Goal: Navigation & Orientation: Understand site structure

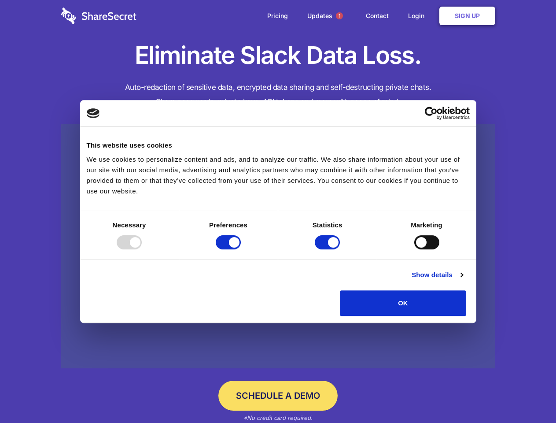
click at [142, 249] on div at bounding box center [129, 242] width 25 height 14
click at [241, 249] on input "Preferences" at bounding box center [228, 242] width 25 height 14
checkbox input "false"
click at [329, 249] on input "Statistics" at bounding box center [327, 242] width 25 height 14
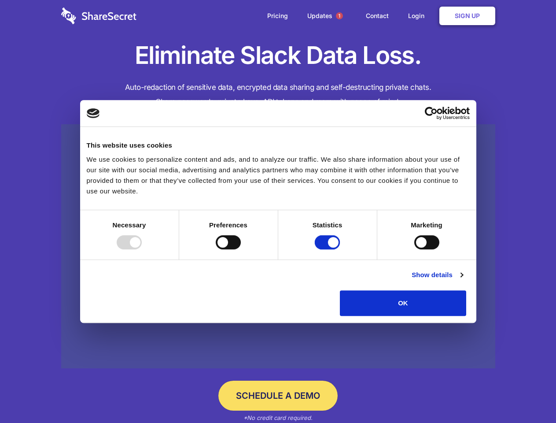
checkbox input "false"
click at [414, 249] on input "Marketing" at bounding box center [426, 242] width 25 height 14
checkbox input "true"
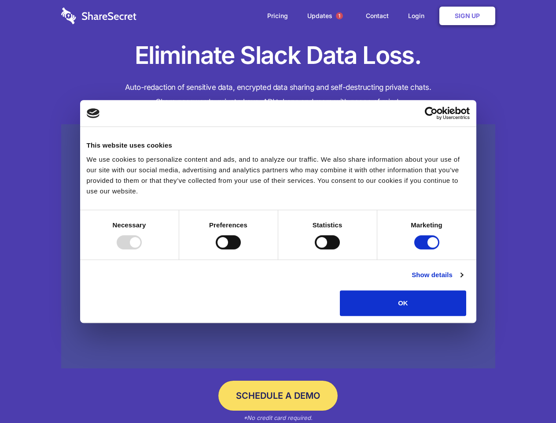
click at [463, 280] on link "Show details" at bounding box center [437, 275] width 51 height 11
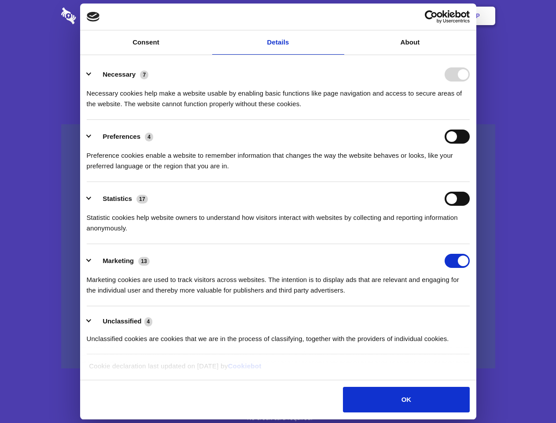
click at [470, 120] on li "Necessary 7 Necessary cookies help make a website usable by enabling basic func…" at bounding box center [278, 89] width 383 height 62
